Goal: Task Accomplishment & Management: Use online tool/utility

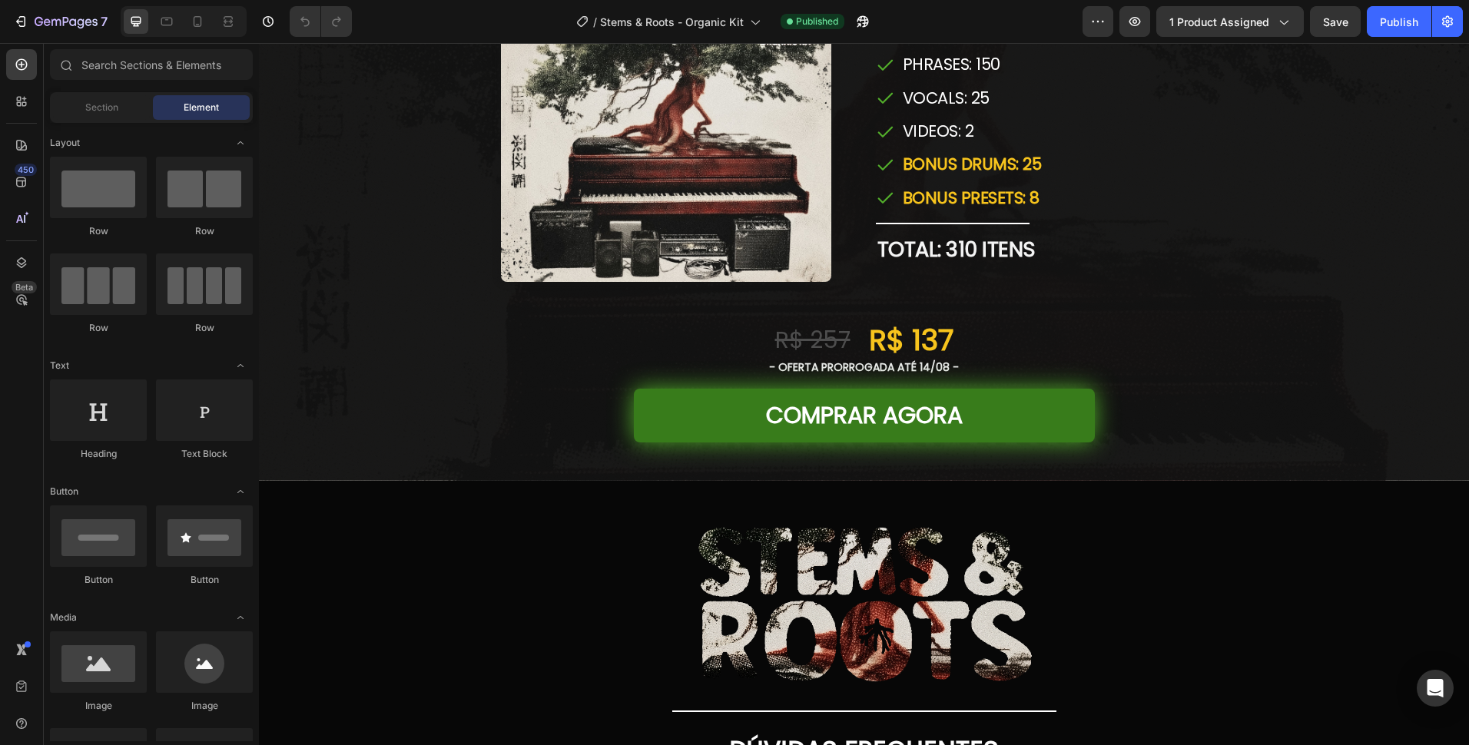
scroll to position [3540, 0]
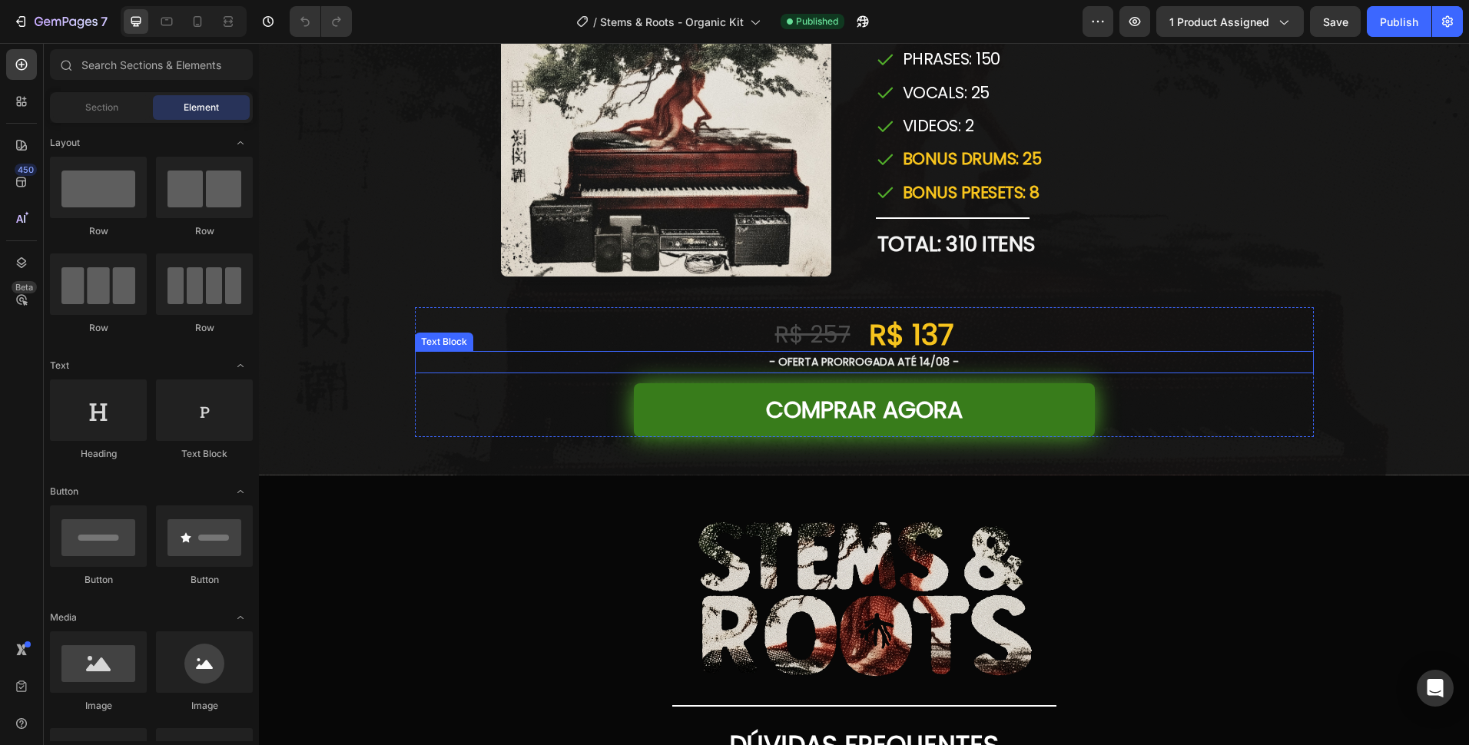
click at [863, 356] on p "- OFERTA PRORROGADA ATÉ 14/08 -" at bounding box center [864, 362] width 896 height 19
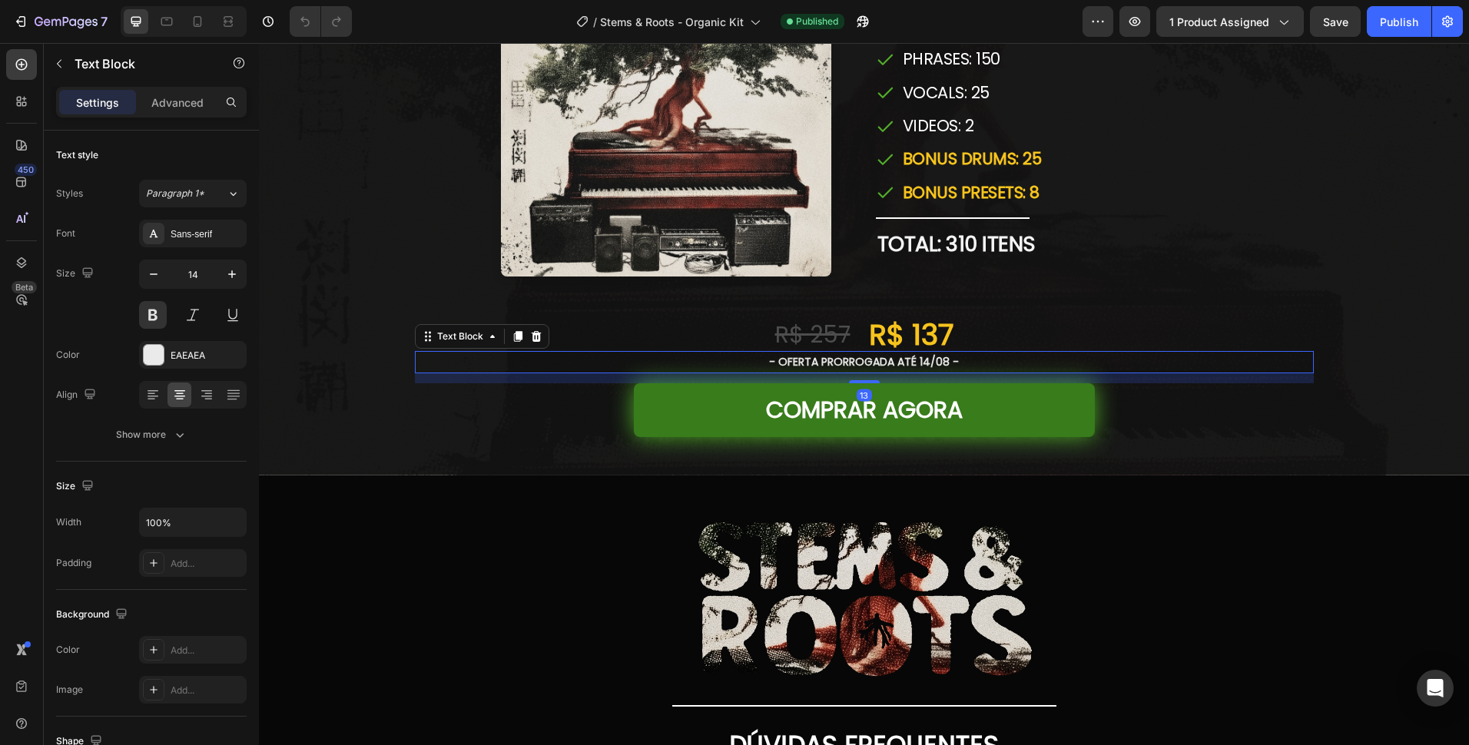
click at [876, 359] on p "- OFERTA PRORROGADA ATÉ 14/08 -" at bounding box center [864, 362] width 896 height 19
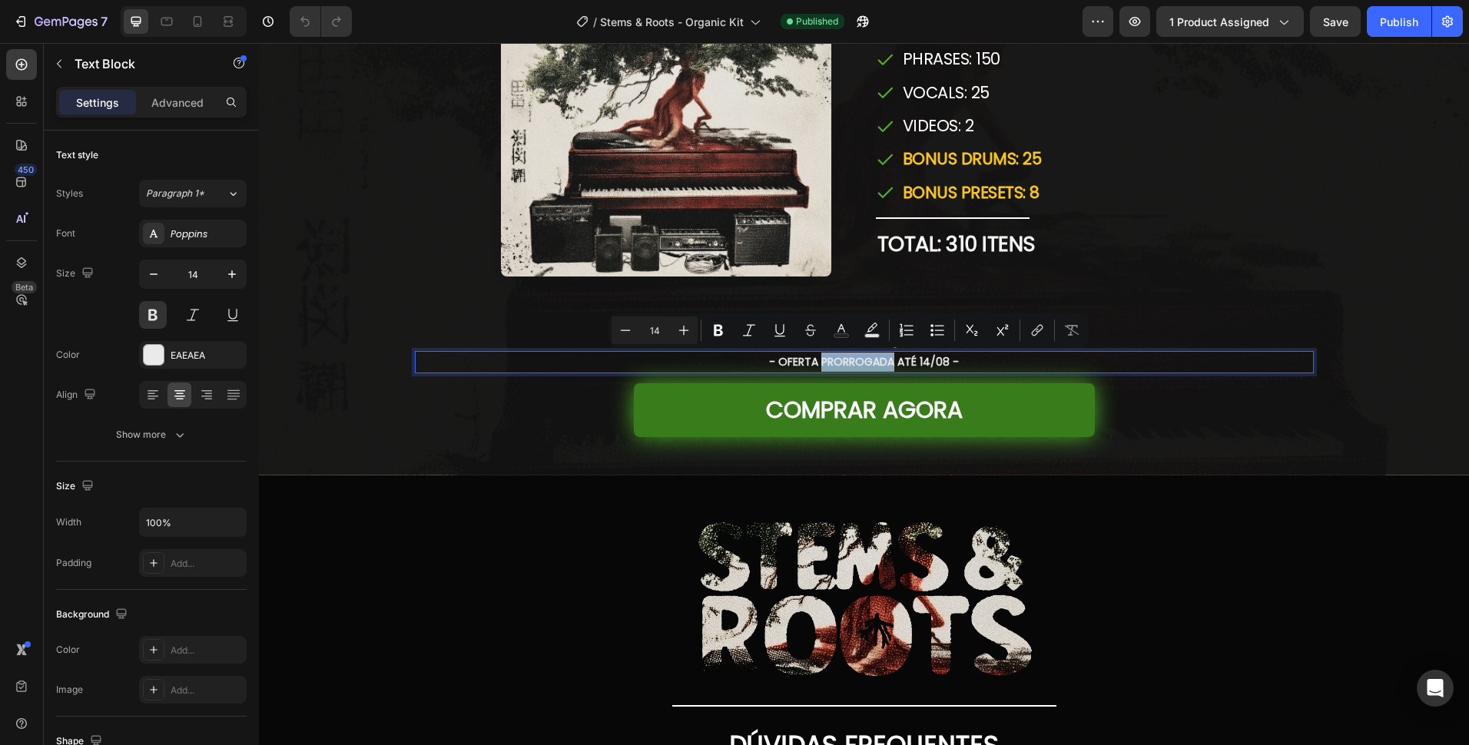
drag, startPoint x: 815, startPoint y: 361, endPoint x: 886, endPoint y: 361, distance: 71.4
click at [886, 361] on p "- OFERTA PRORROGADA ATÉ 14/08 -" at bounding box center [864, 362] width 896 height 19
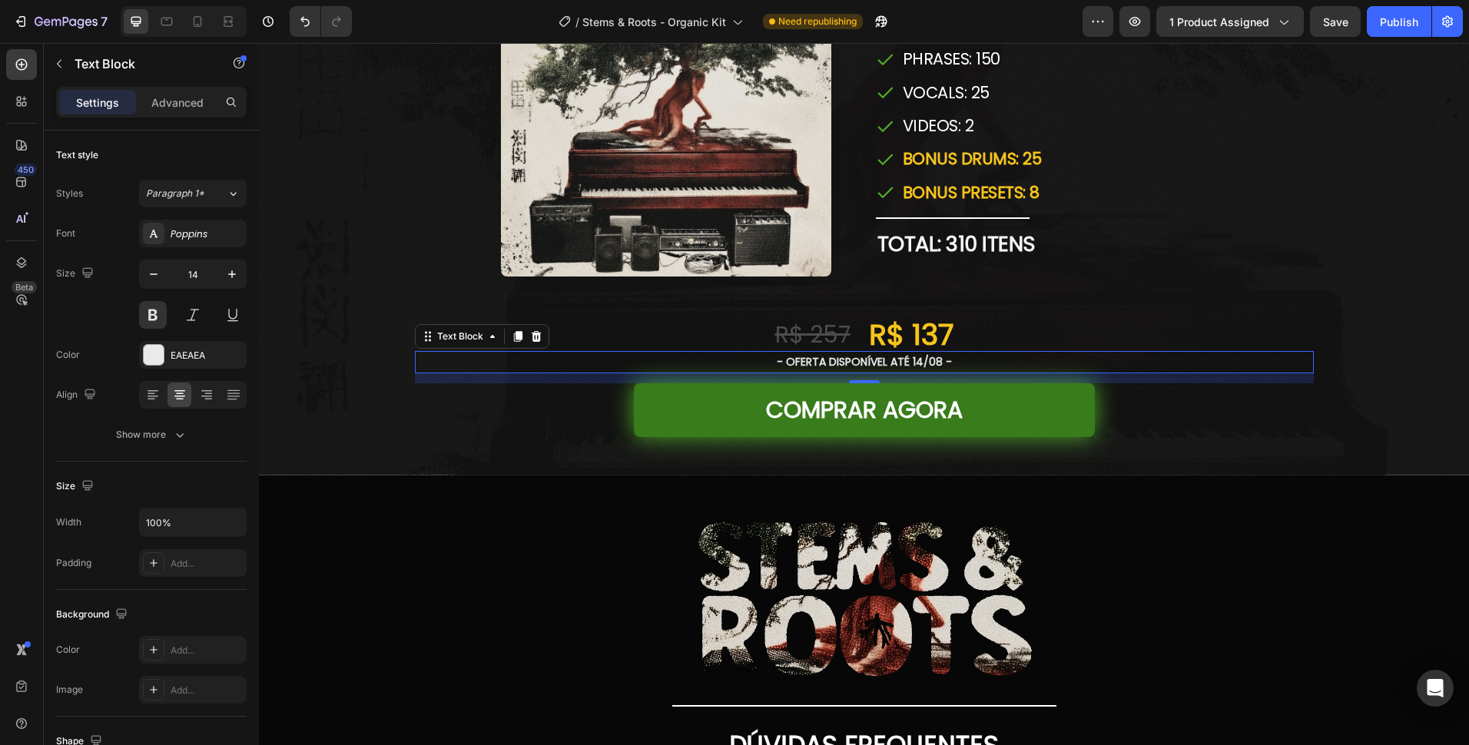
click at [905, 360] on p "- OFERTA DISPONÍVEL ATÉ 14/08 -" at bounding box center [864, 362] width 896 height 19
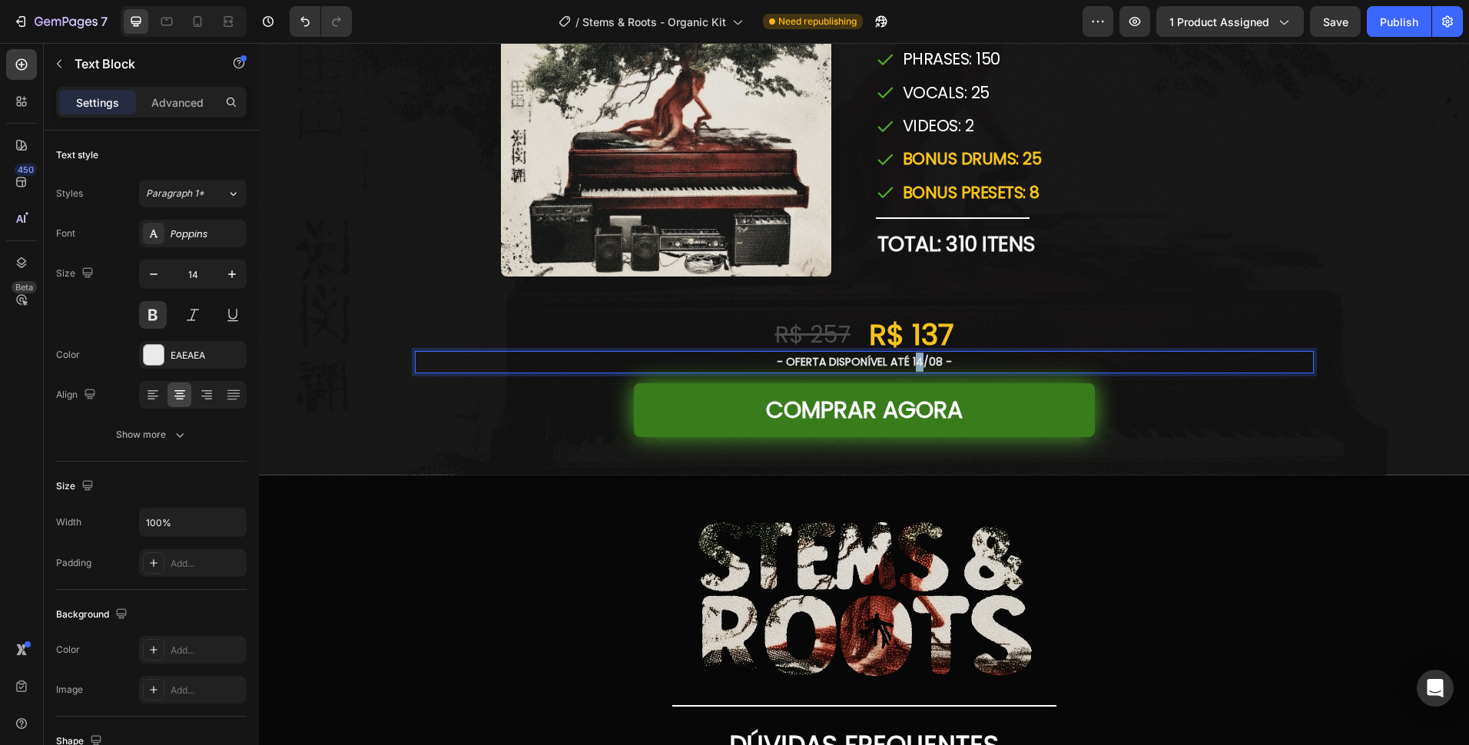
click at [916, 359] on p "- OFERTA DISPONÍVEL ATÉ 14/08 -" at bounding box center [864, 362] width 896 height 19
click at [932, 363] on p "- OFERTA DISPONÍVEL ATÉ 13/08 -" at bounding box center [864, 362] width 896 height 19
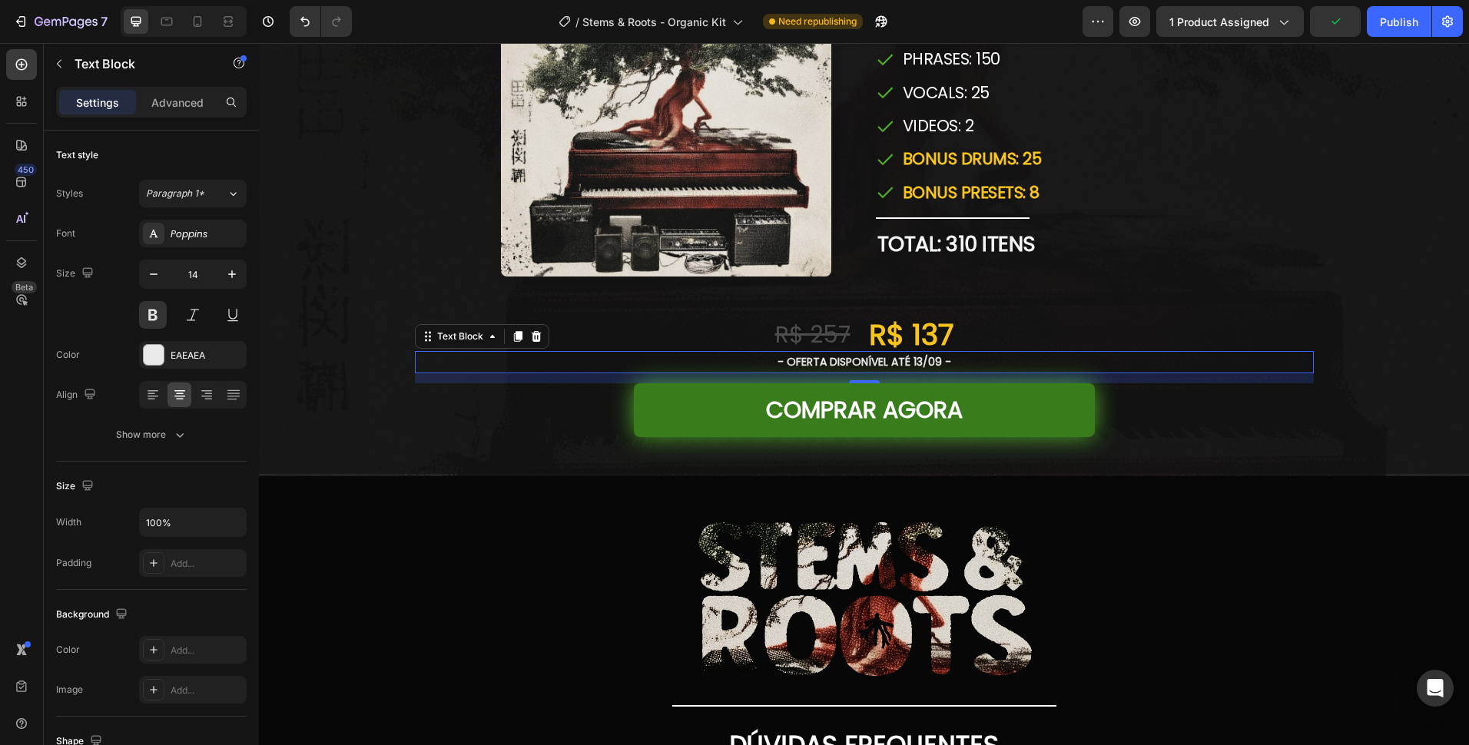
click at [915, 361] on p "- OFERTA DISPONÍVEL ATÉ 13/09 -" at bounding box center [864, 362] width 896 height 19
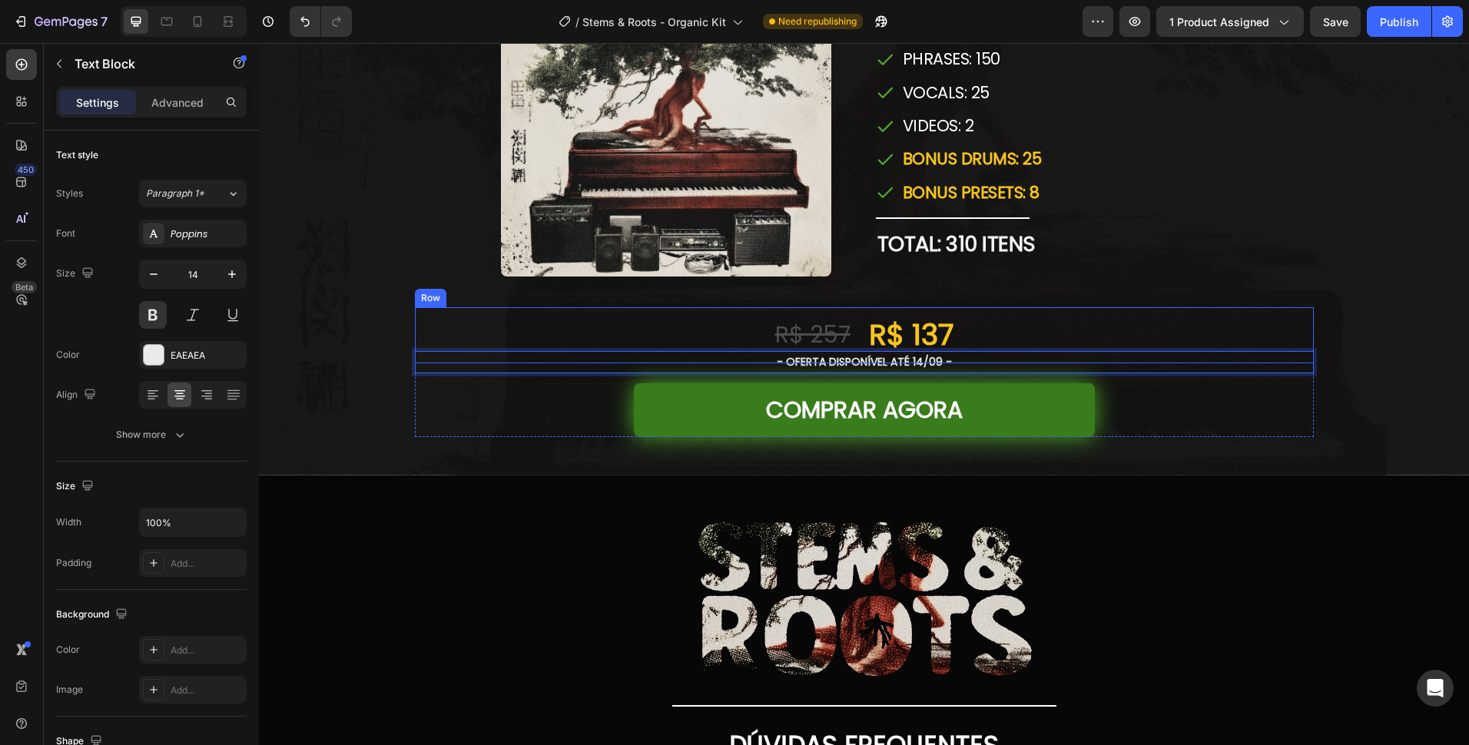
click at [920, 330] on strong "R$ 137" at bounding box center [911, 334] width 84 height 41
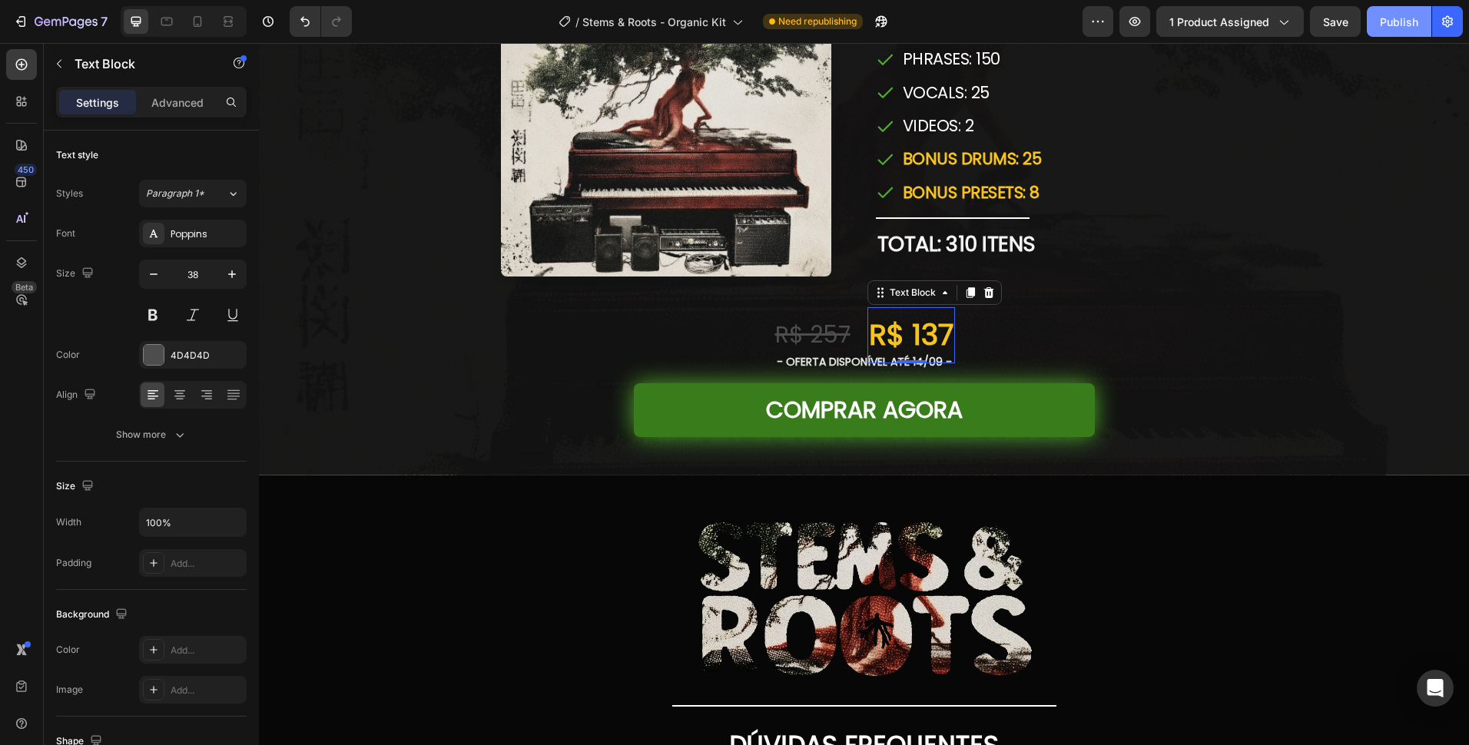
click at [1393, 25] on div "Publish" at bounding box center [1398, 22] width 38 height 16
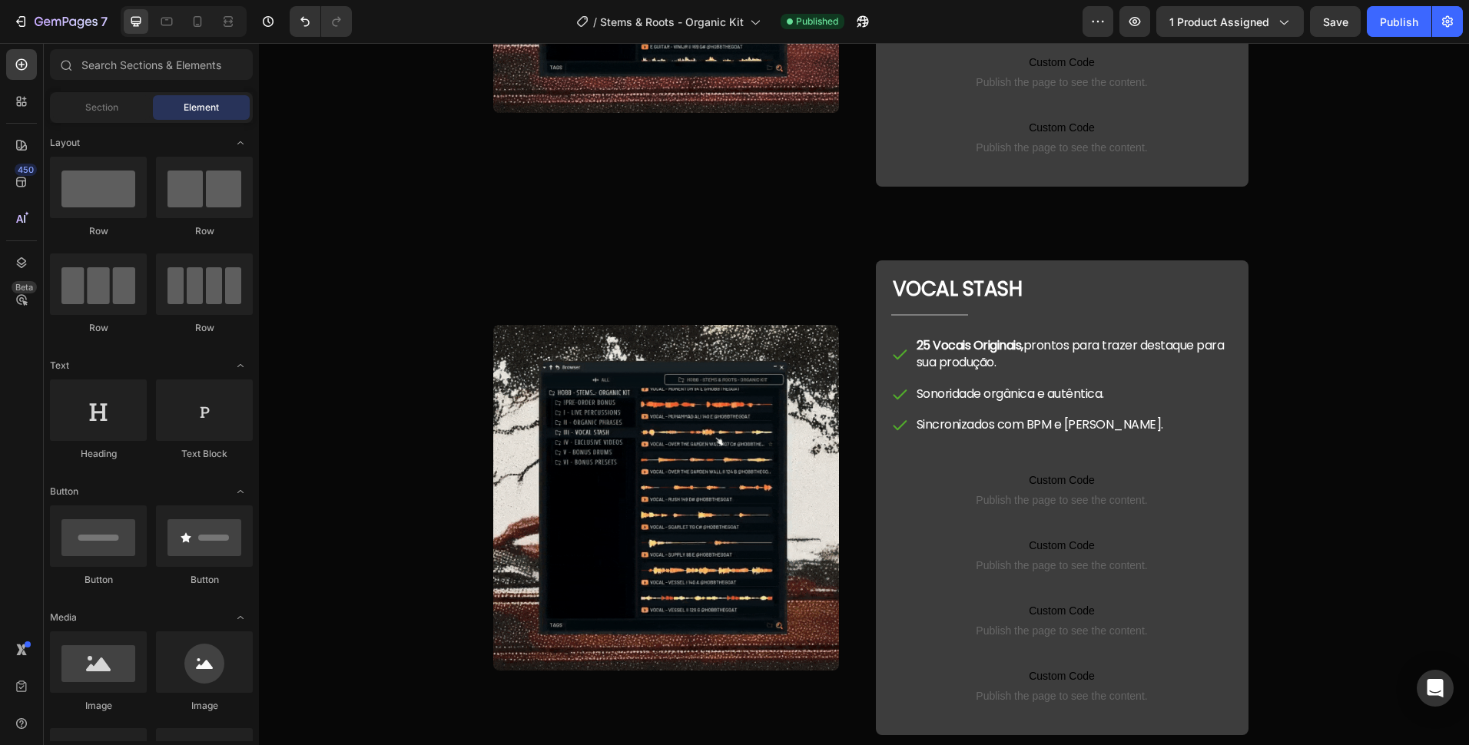
scroll to position [2105, 0]
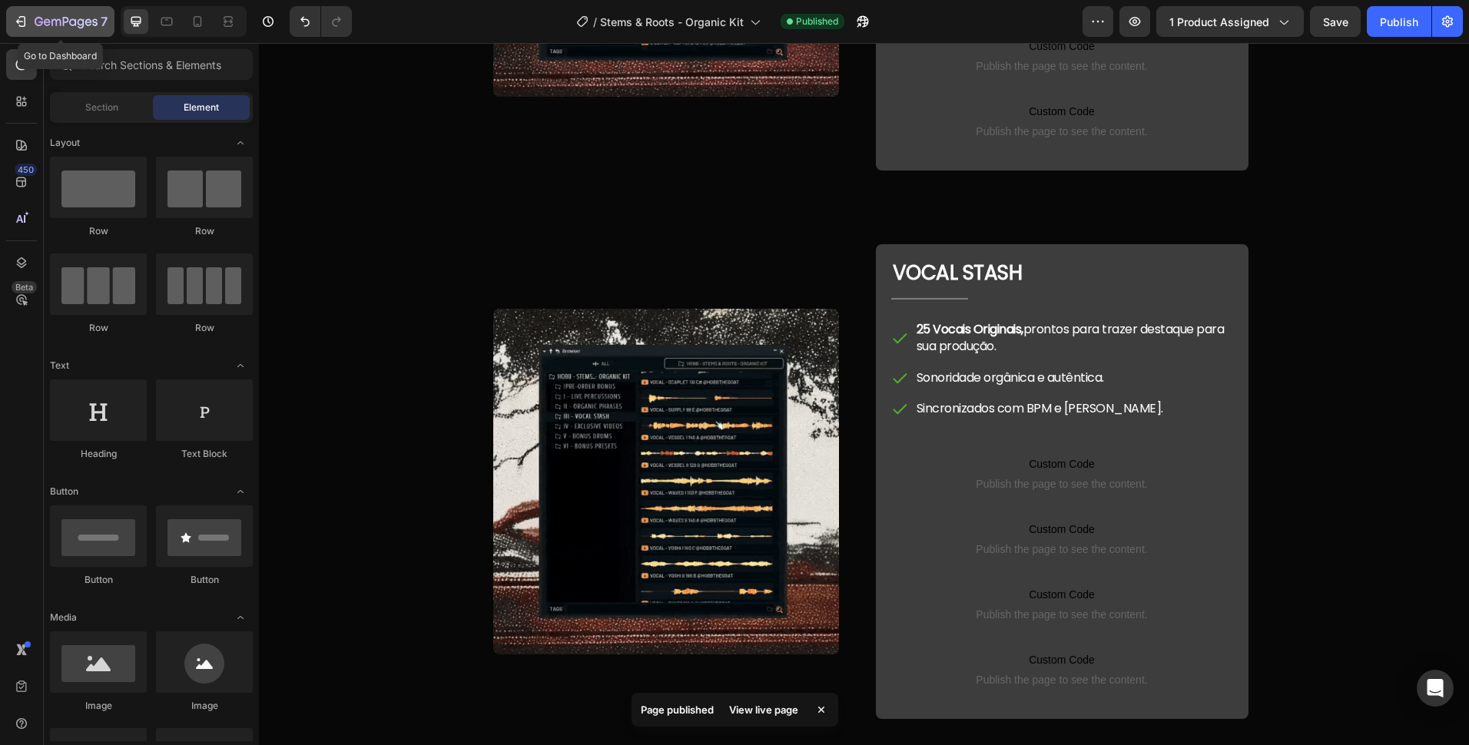
click at [45, 19] on icon "button" at bounding box center [66, 22] width 63 height 13
